Goal: Go to known website: Access a specific website the user already knows

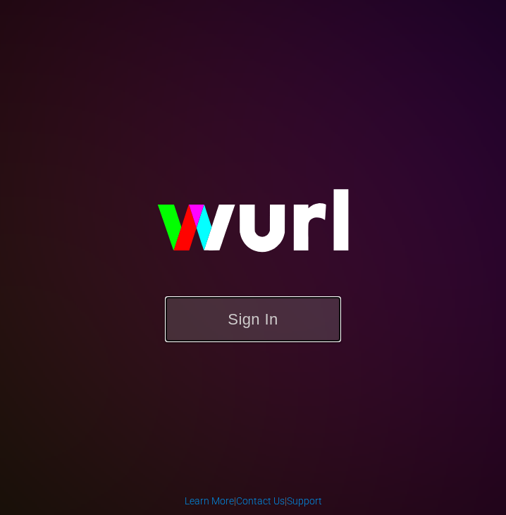
click at [308, 319] on button "Sign In" at bounding box center [253, 319] width 176 height 46
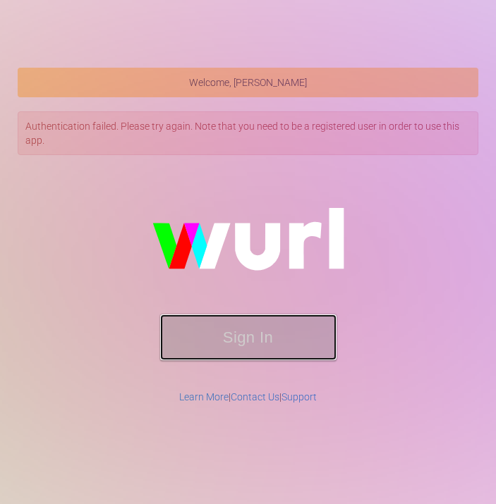
click at [251, 334] on button "Sign In" at bounding box center [248, 338] width 176 height 46
click at [222, 353] on button "Sign In" at bounding box center [248, 338] width 176 height 46
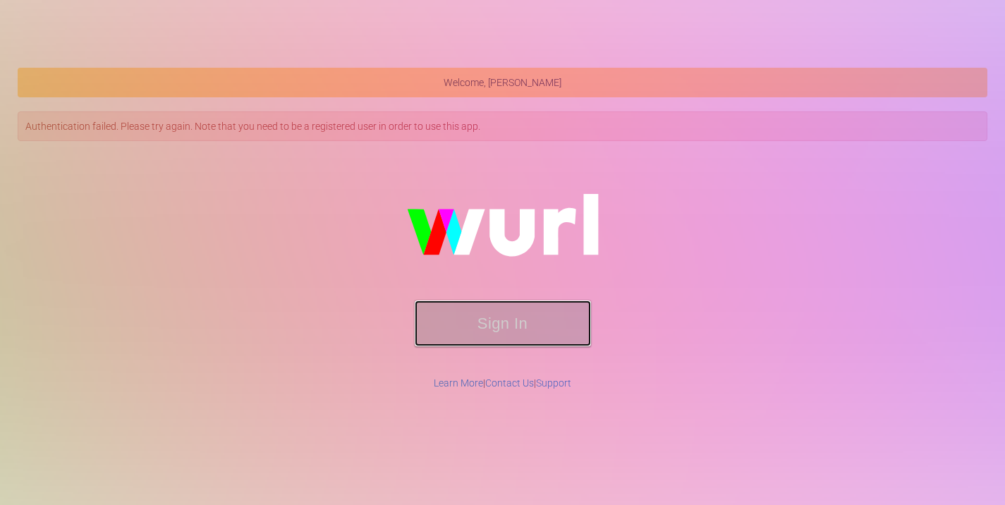
click at [495, 321] on button "Sign In" at bounding box center [503, 323] width 176 height 46
click at [495, 271] on div "Sign In" at bounding box center [502, 262] width 967 height 225
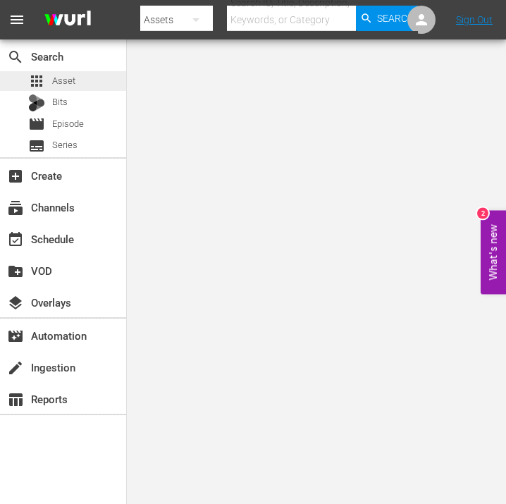
click at [62, 85] on span "Asset" at bounding box center [63, 81] width 23 height 14
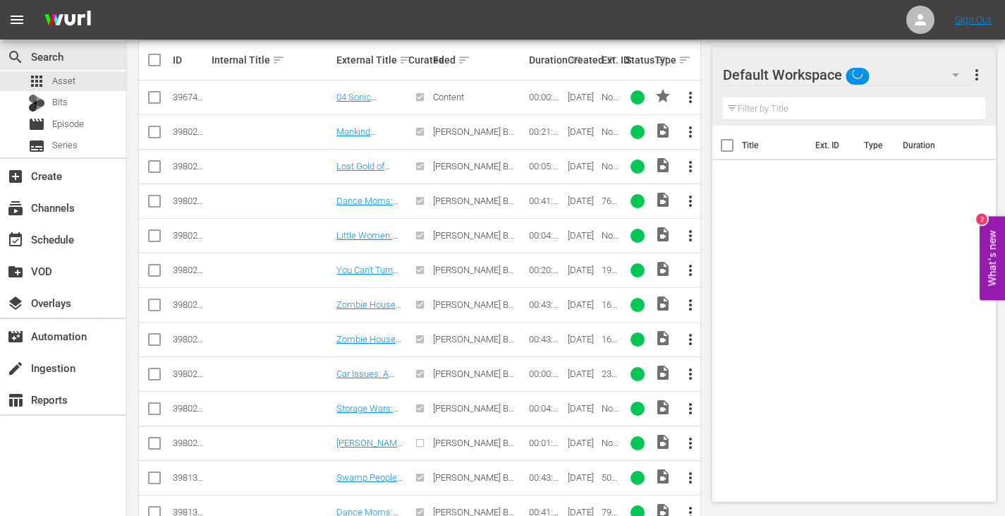
scroll to position [653, 0]
